Goal: Find contact information: Find contact information

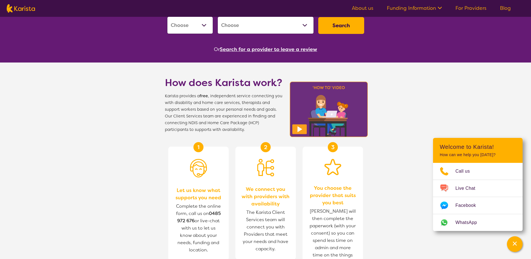
scroll to position [120, 0]
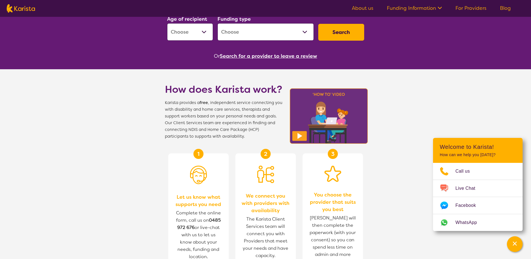
click at [371, 10] on link "About us" at bounding box center [363, 8] width 22 height 7
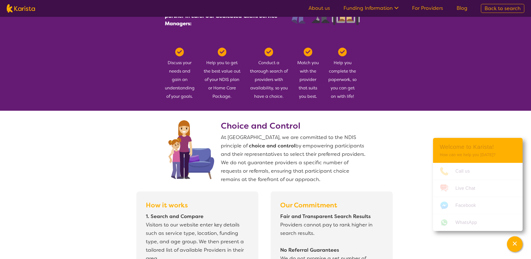
scroll to position [252, 0]
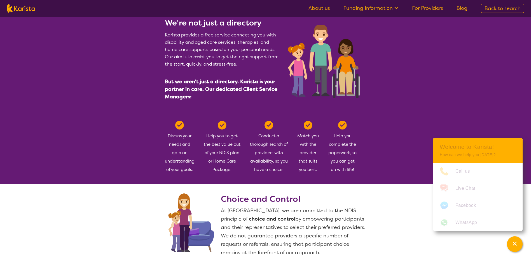
click at [316, 8] on link "About us" at bounding box center [319, 8] width 22 height 7
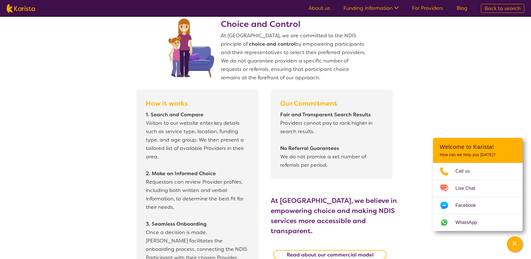
scroll to position [476, 0]
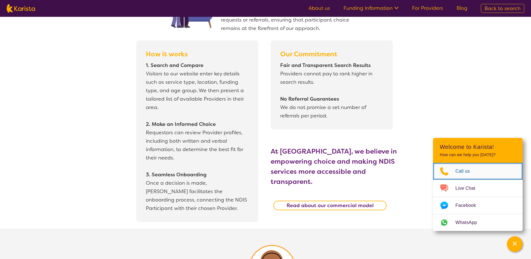
click at [464, 169] on span "Call us" at bounding box center [465, 171] width 21 height 8
click at [497, 54] on div "How it works 1. Search and Compare Visitors to our website enter key details su…" at bounding box center [271, 134] width 520 height 188
click at [511, 242] on div "Channel Menu" at bounding box center [514, 244] width 11 height 12
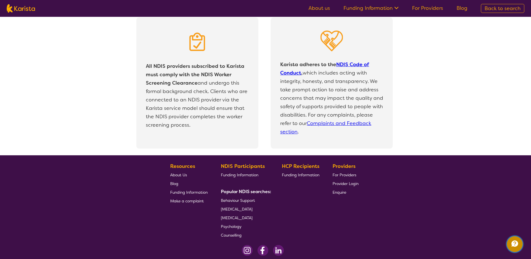
scroll to position [1191, 0]
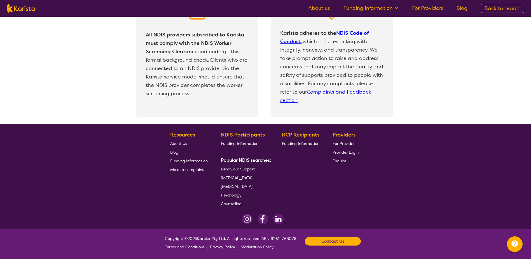
click at [318, 242] on div "Contact Us" at bounding box center [333, 241] width 56 height 8
